Goal: Check status: Check status

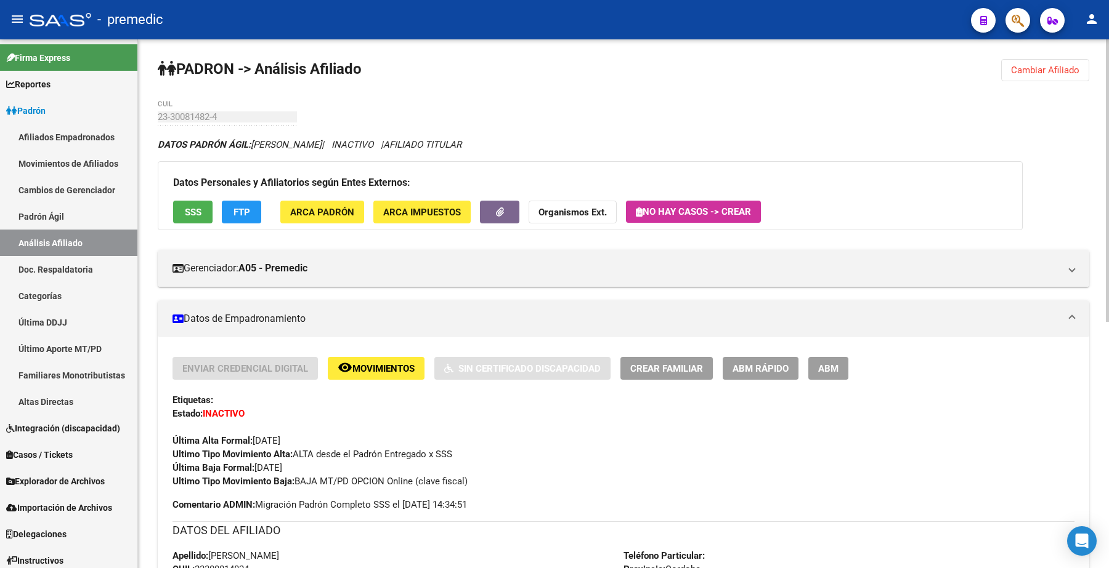
click at [1052, 62] on button "Cambiar Afiliado" at bounding box center [1045, 70] width 88 height 22
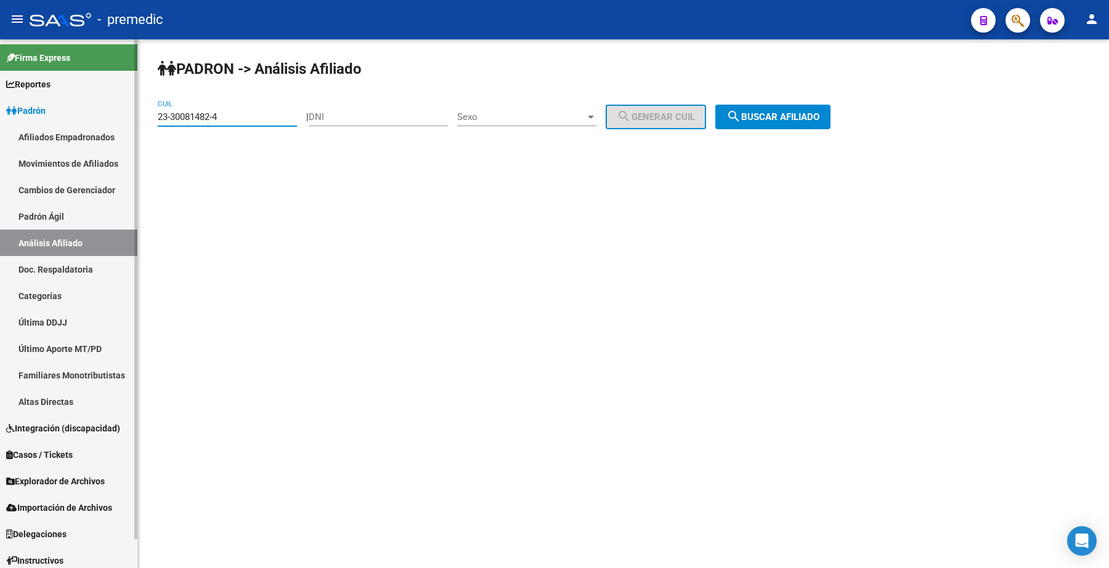
drag, startPoint x: 254, startPoint y: 121, endPoint x: 122, endPoint y: 123, distance: 132.4
click at [94, 110] on mat-sidenav-container "Firma Express Reportes Padrón Traspasos x O.S. Traspasos x Gerenciador Traspaso…" at bounding box center [554, 303] width 1109 height 529
paste input "0-25483527-8"
click at [774, 111] on span "search Buscar afiliado" at bounding box center [772, 116] width 93 height 11
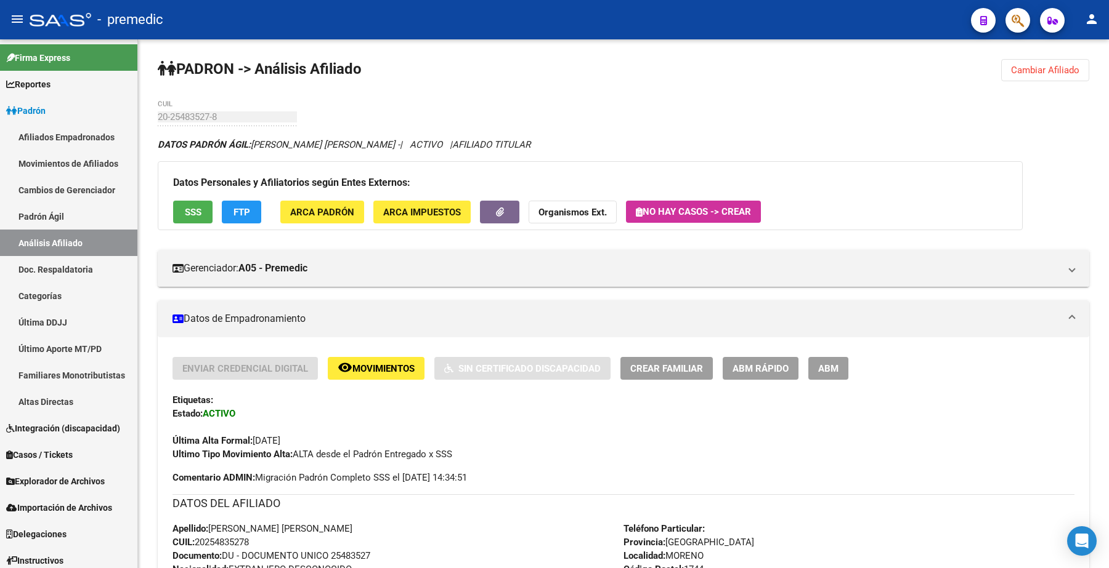
click at [1047, 65] on span "Cambiar Afiliado" at bounding box center [1045, 70] width 68 height 11
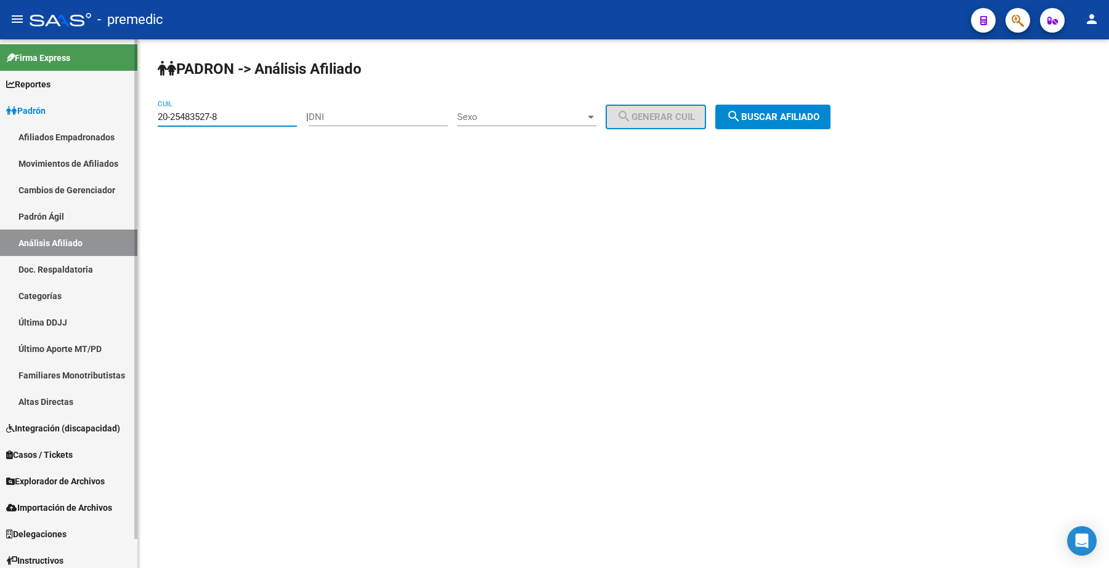
drag, startPoint x: 238, startPoint y: 120, endPoint x: 75, endPoint y: 108, distance: 163.7
click at [75, 108] on mat-sidenav-container "Firma Express Reportes Padrón Traspasos x O.S. Traspasos x Gerenciador Traspaso…" at bounding box center [554, 303] width 1109 height 529
paste input "32802392-0"
type input "20-32802392-0"
click at [815, 118] on span "search Buscar afiliado" at bounding box center [772, 116] width 93 height 11
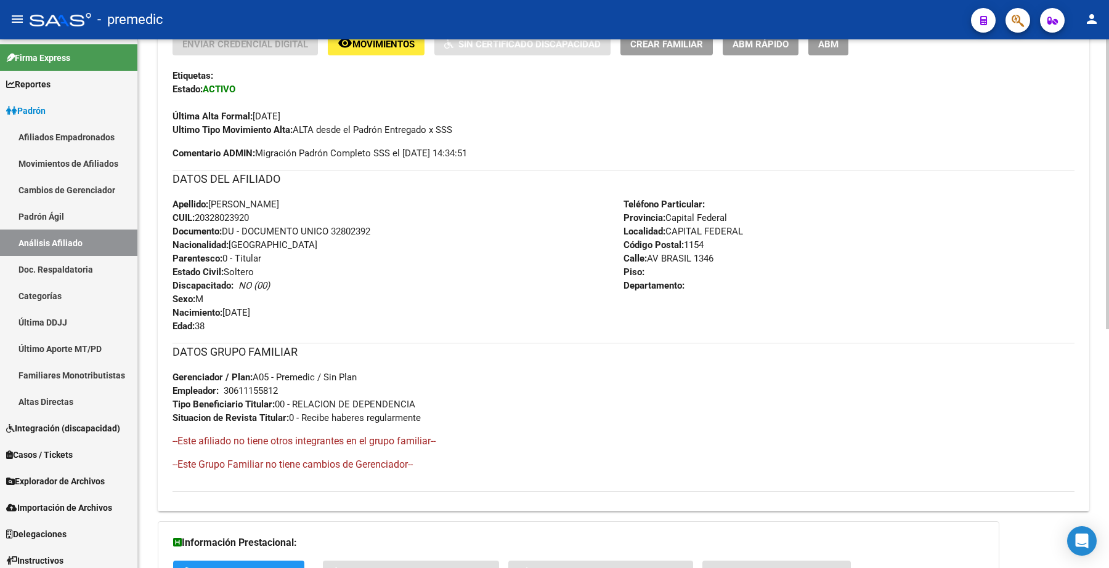
scroll to position [437, 0]
